Goal: Find specific page/section: Find specific page/section

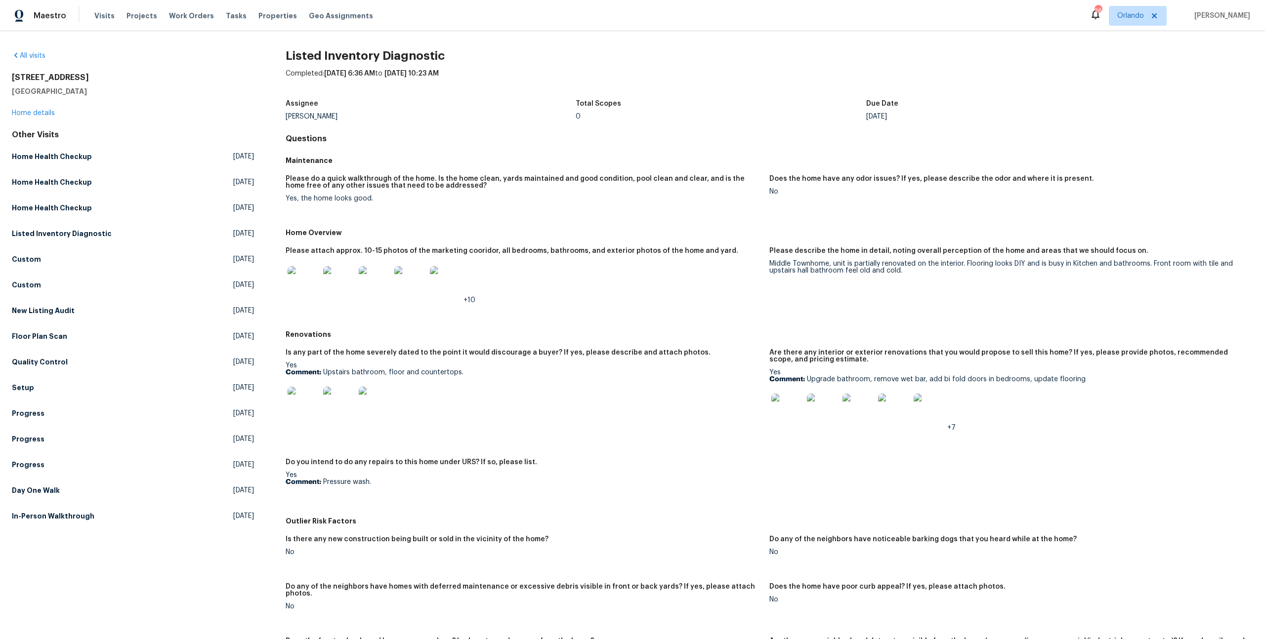
click at [790, 399] on img at bounding box center [787, 410] width 32 height 32
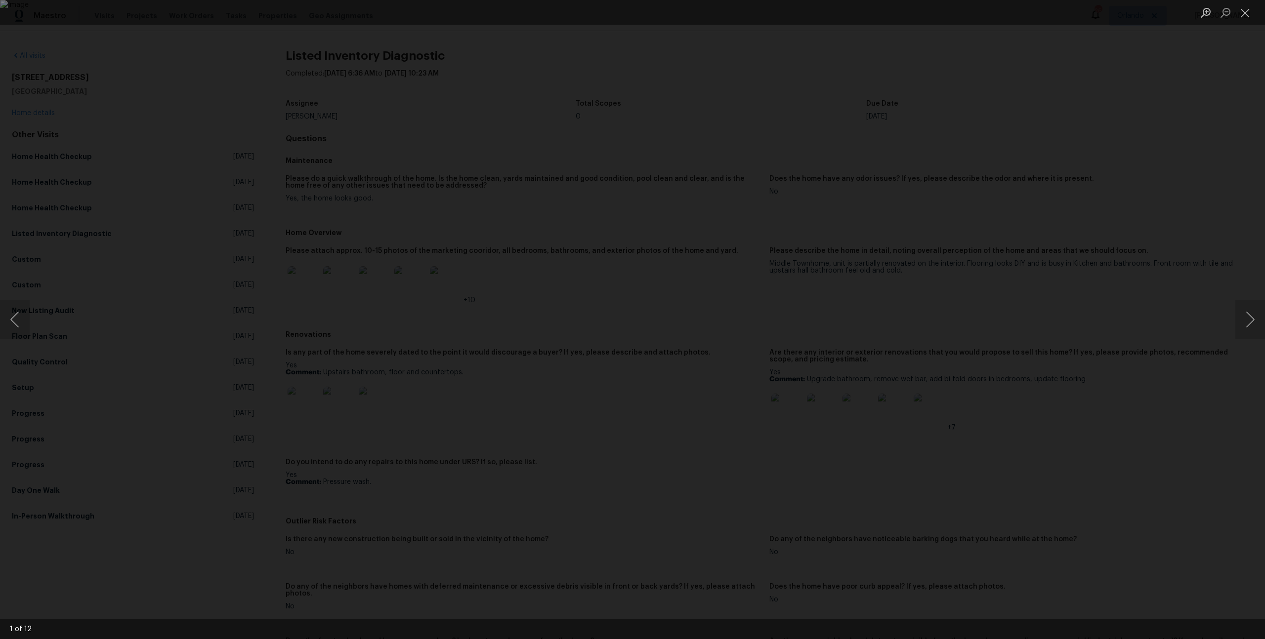
click at [241, 244] on div "Lightbox" at bounding box center [632, 319] width 1265 height 639
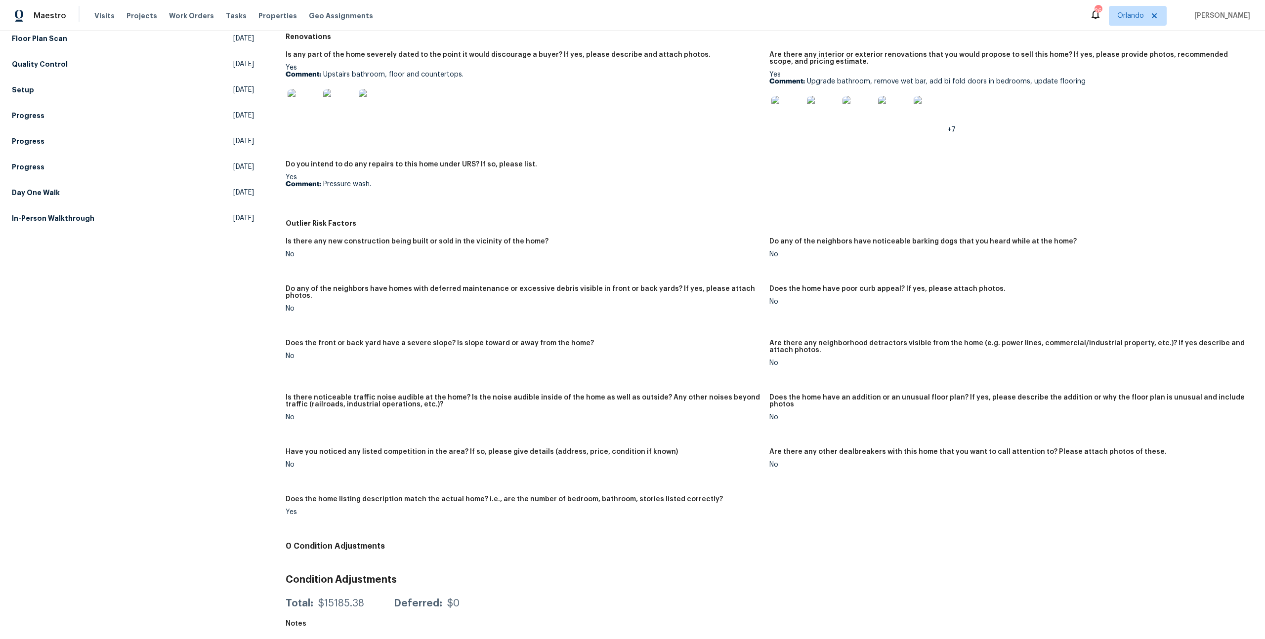
scroll to position [78, 0]
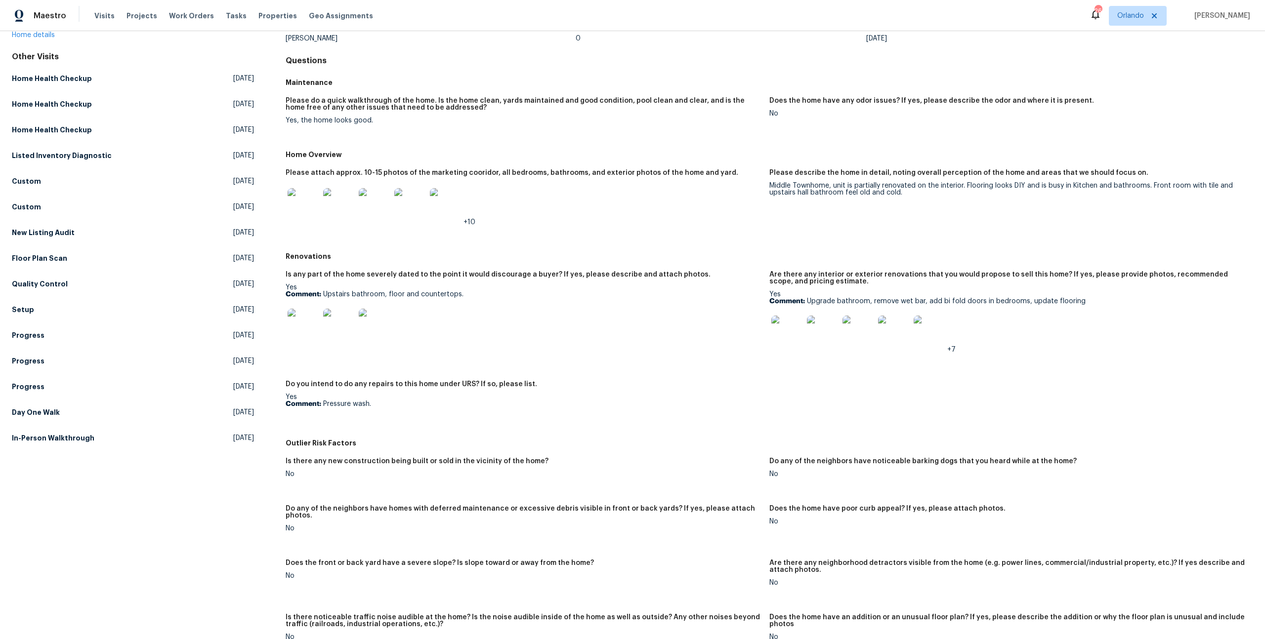
click at [293, 207] on img at bounding box center [304, 204] width 32 height 32
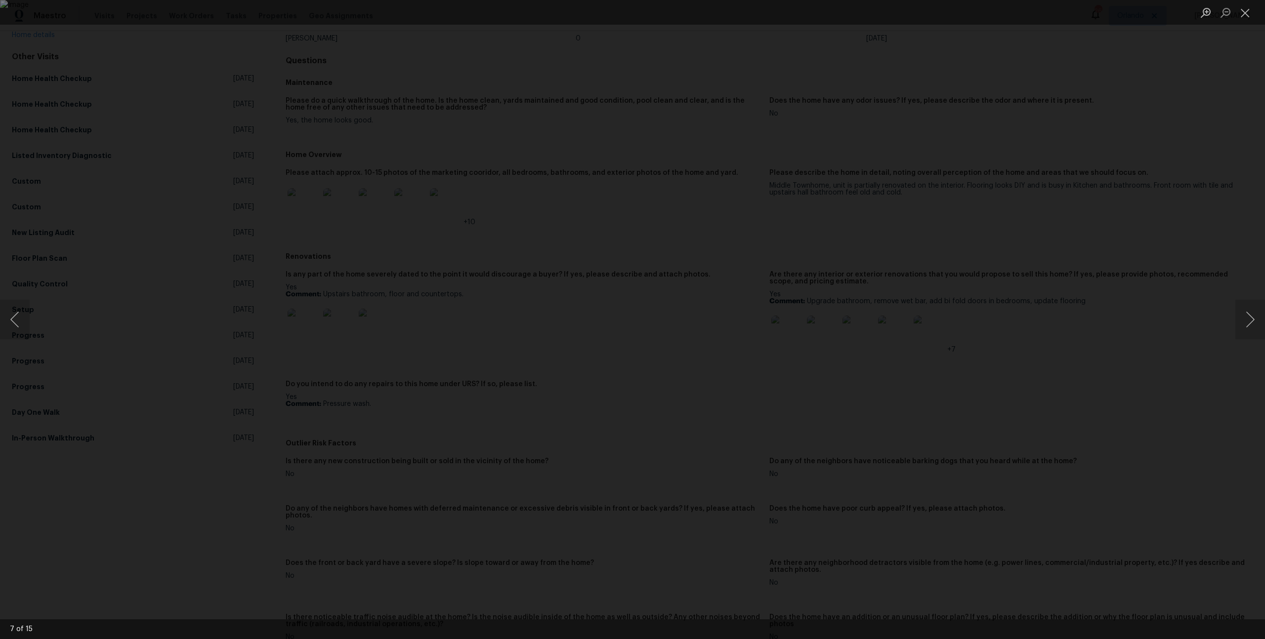
click at [331, 263] on div "Lightbox" at bounding box center [632, 319] width 1265 height 639
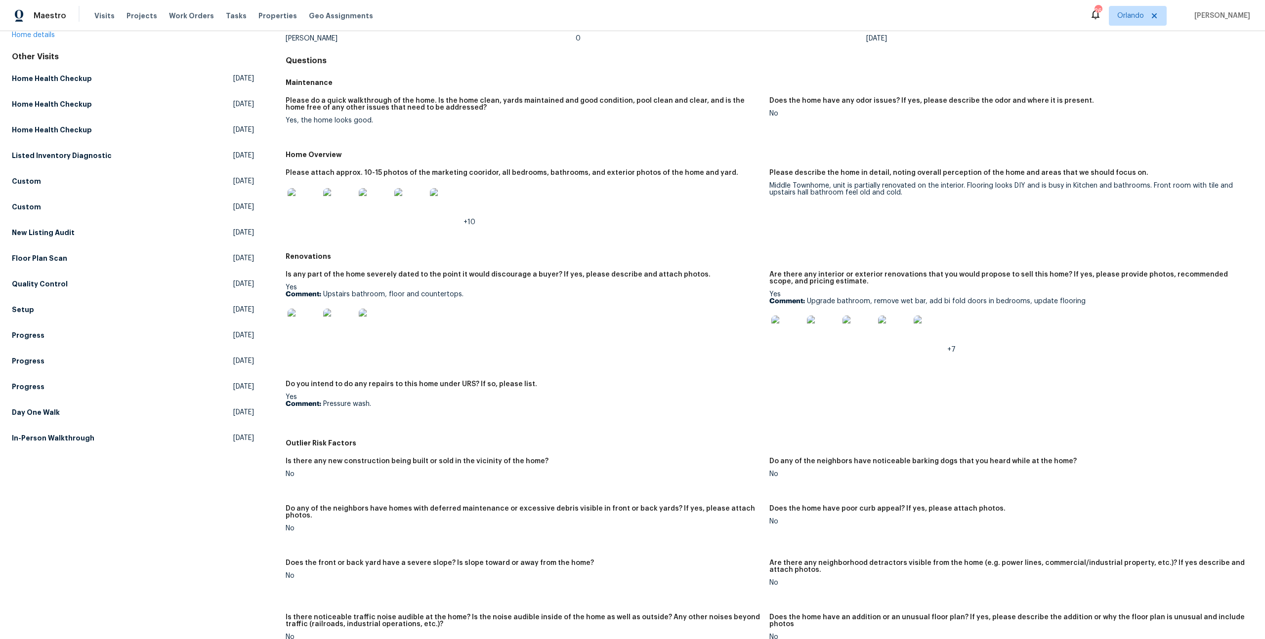
click at [771, 335] on img at bounding box center [787, 332] width 32 height 32
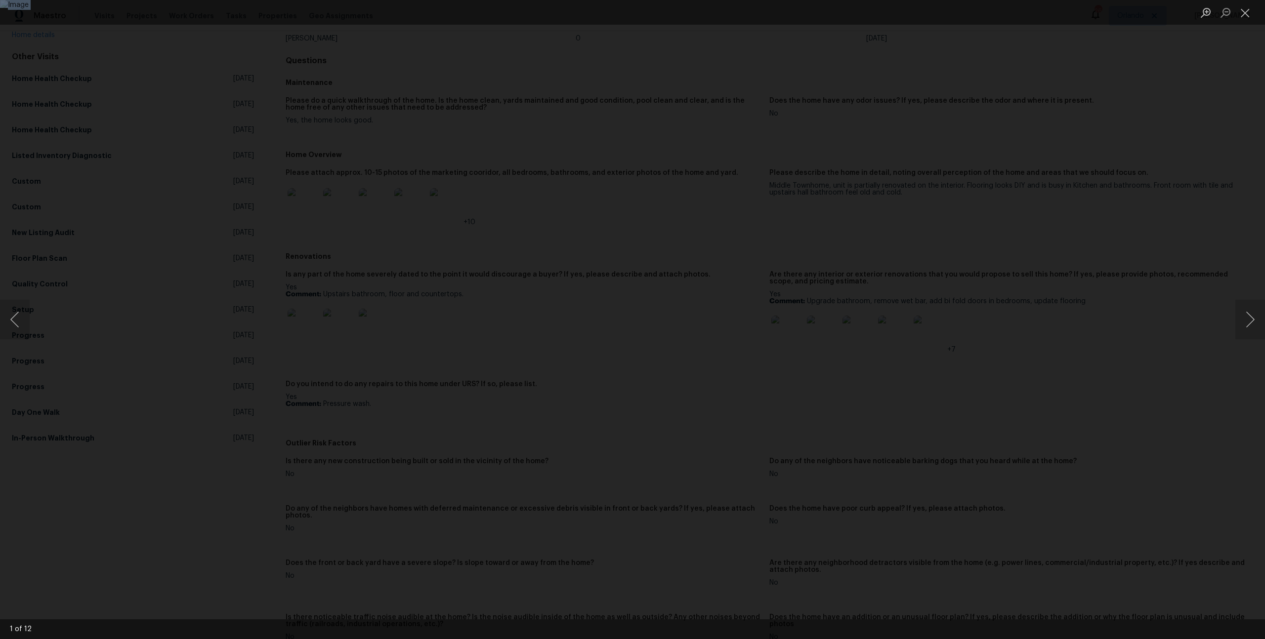
click at [771, 333] on img "Lightbox" at bounding box center [632, 319] width 1265 height 639
click at [942, 347] on div "Lightbox" at bounding box center [632, 319] width 1265 height 639
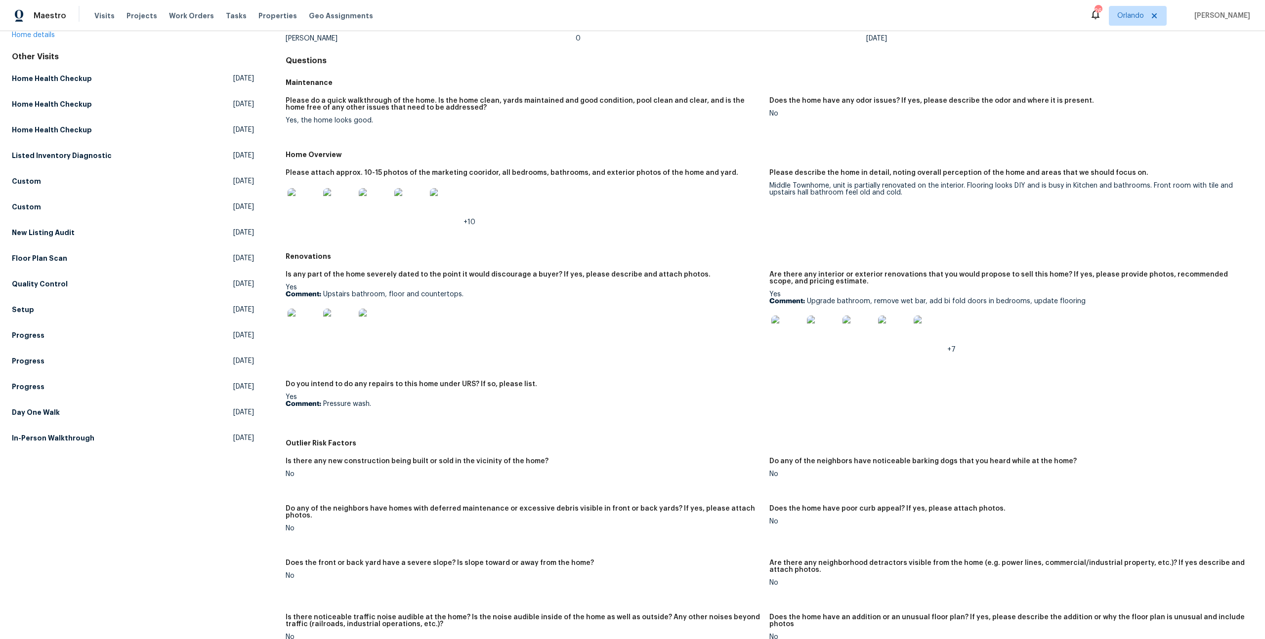
click at [775, 330] on img at bounding box center [787, 332] width 32 height 32
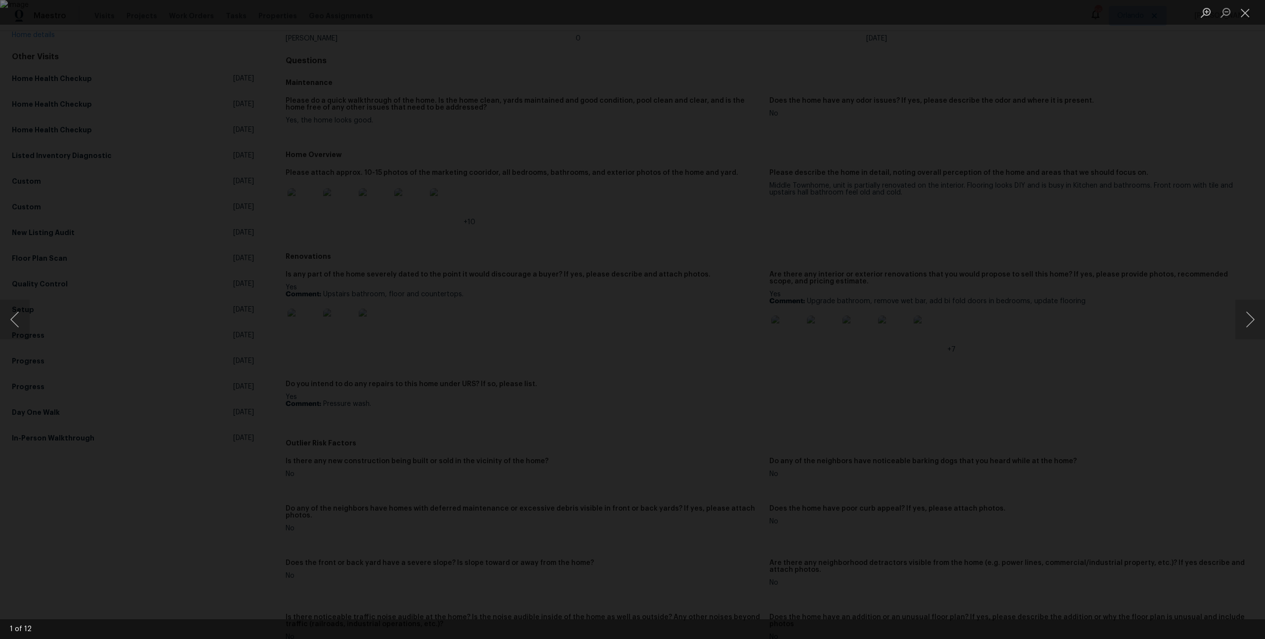
click at [977, 268] on div "Lightbox" at bounding box center [632, 319] width 1265 height 639
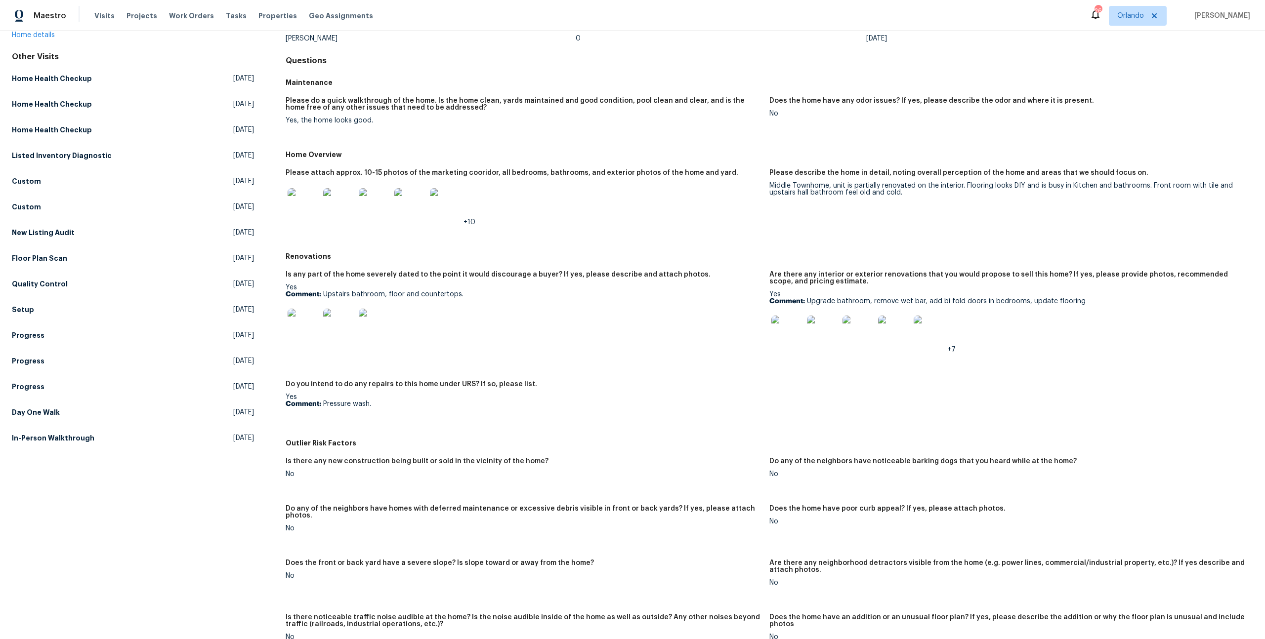
click at [912, 327] on div at bounding box center [930, 331] width 36 height 43
